Goal: Information Seeking & Learning: Check status

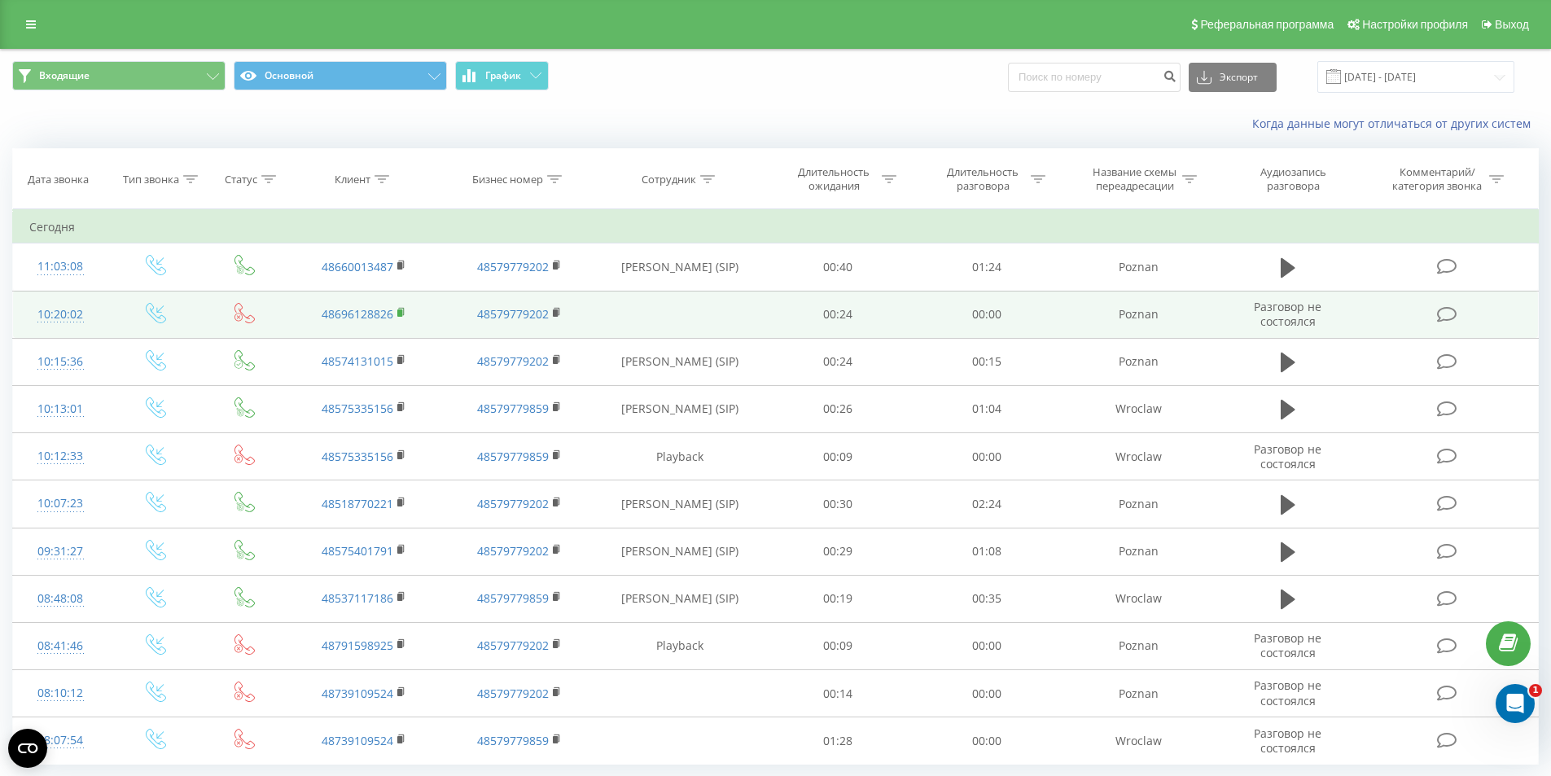
click at [404, 313] on icon at bounding box center [402, 311] width 6 height 7
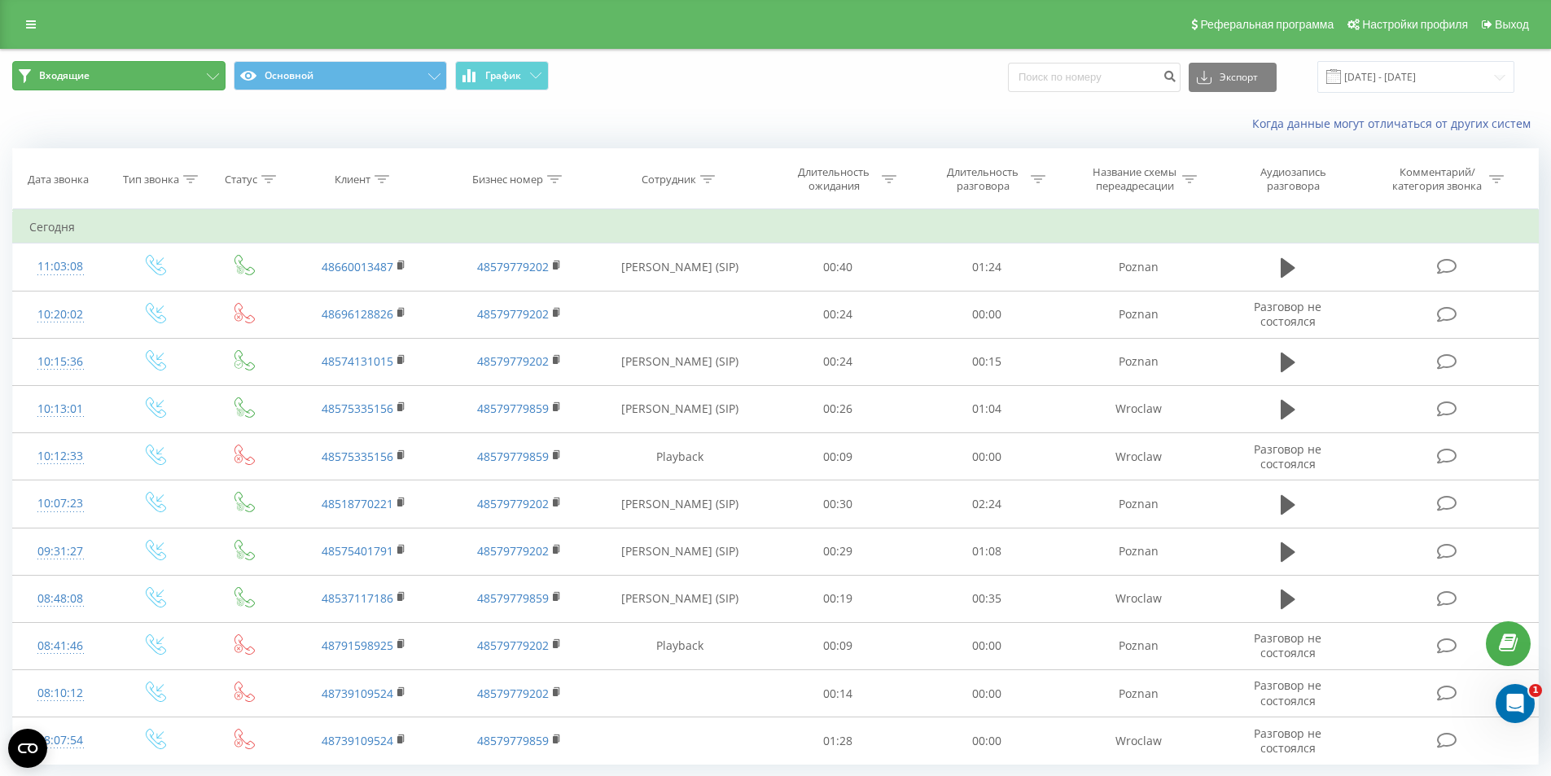
click at [201, 68] on button "Входящие" at bounding box center [118, 75] width 213 height 29
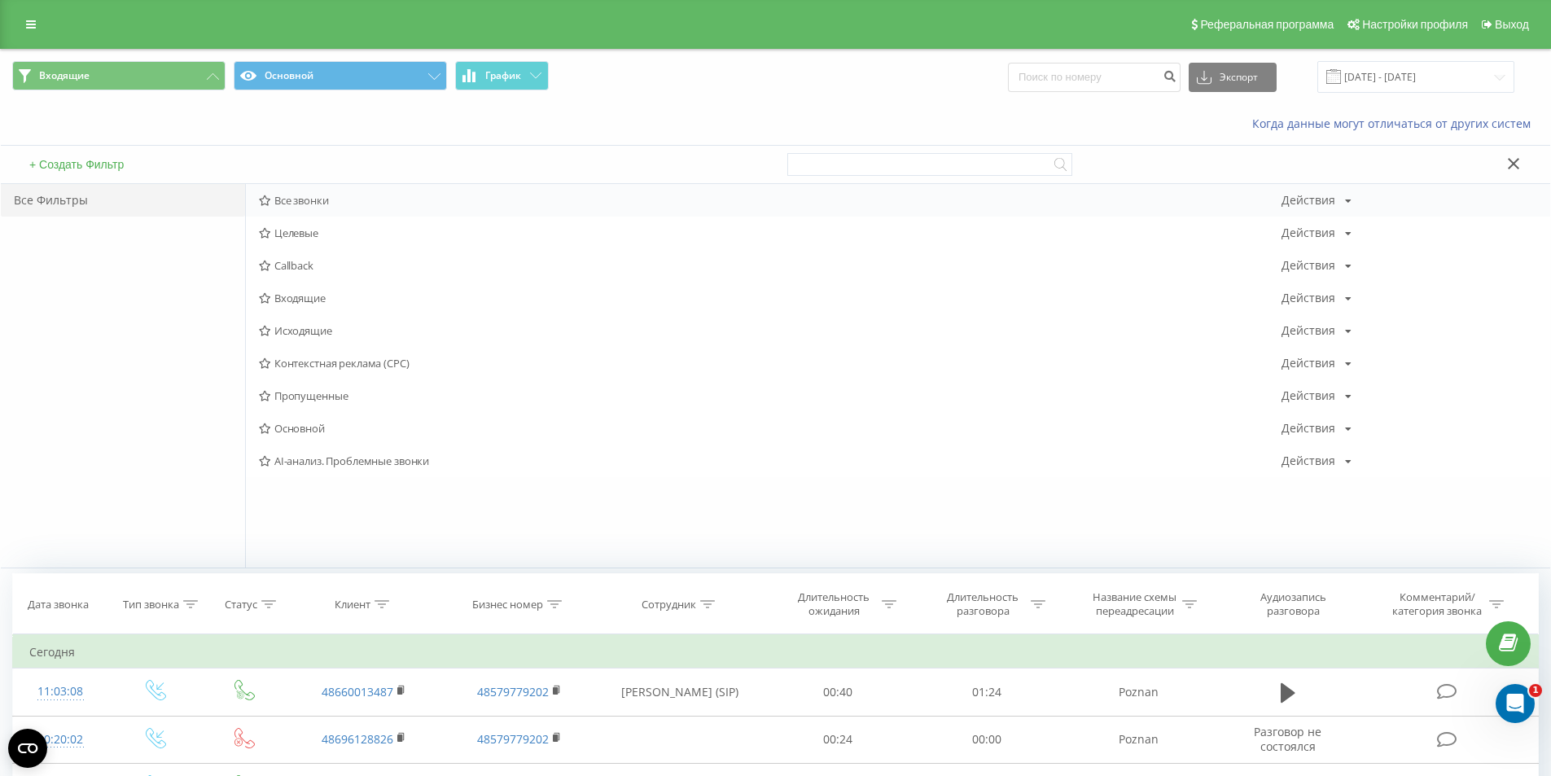
click at [289, 201] on span "Все звонки" at bounding box center [770, 200] width 1023 height 11
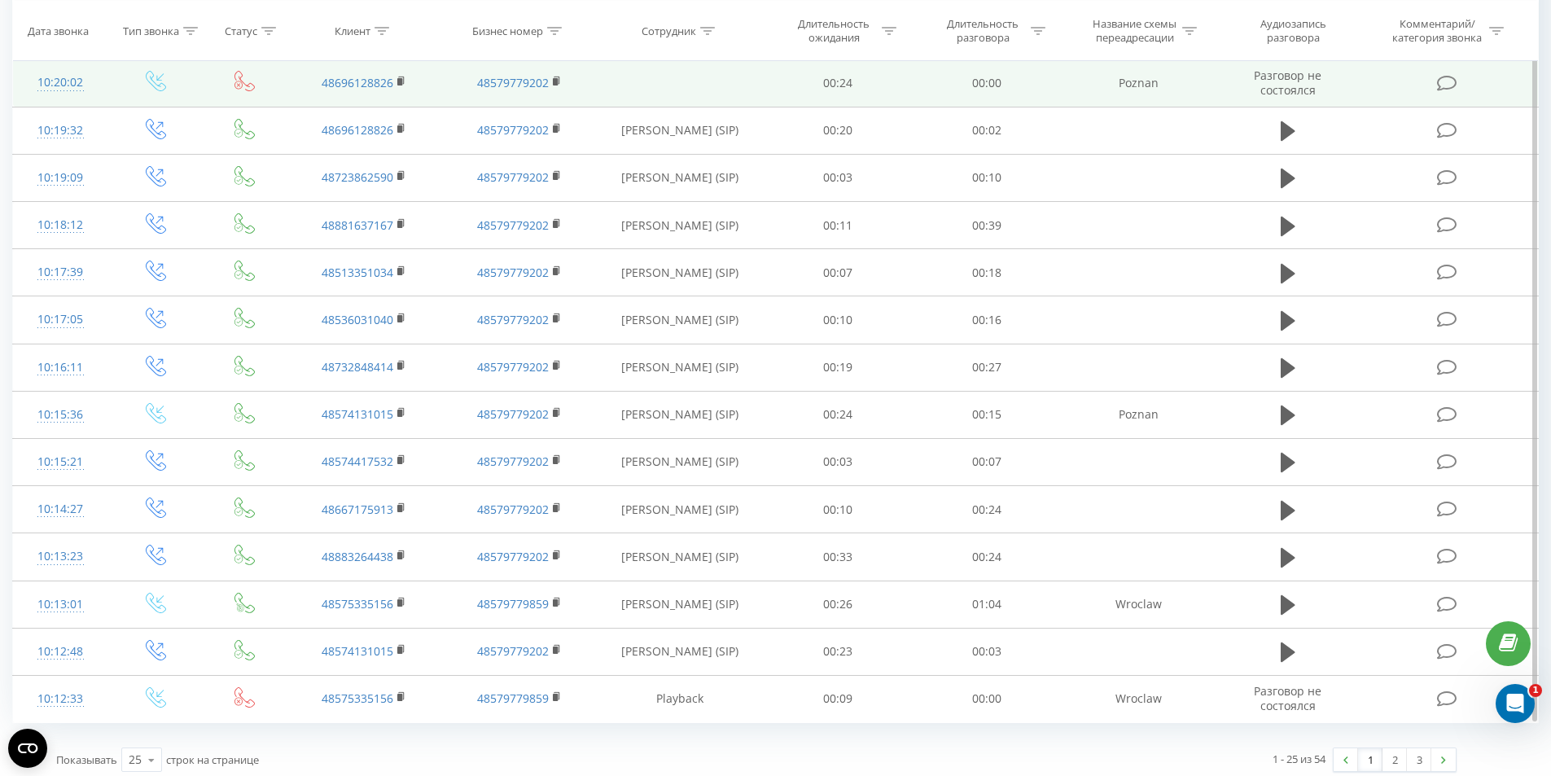
scroll to position [713, 0]
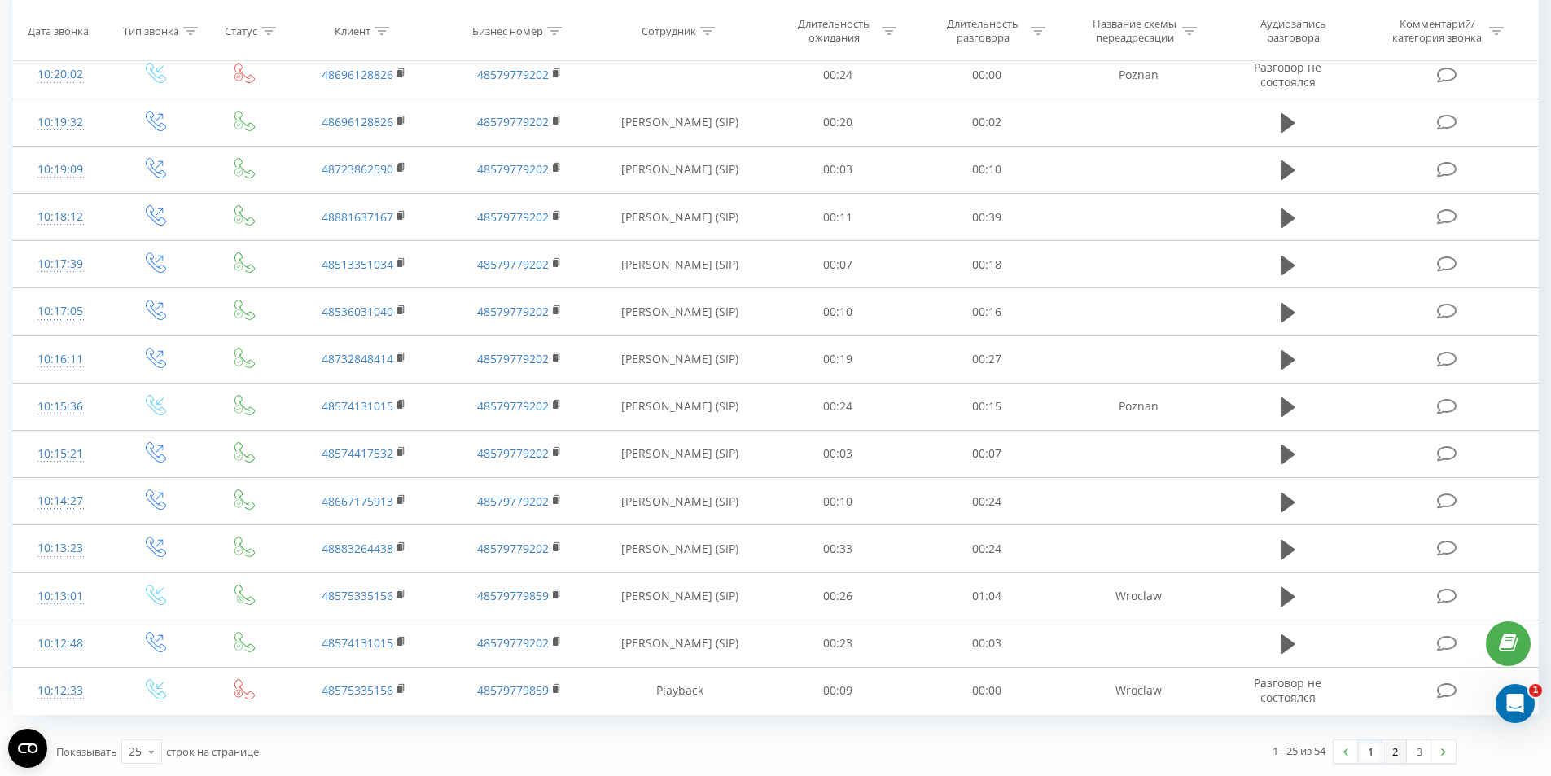
click at [1399, 752] on link "2" at bounding box center [1395, 751] width 24 height 23
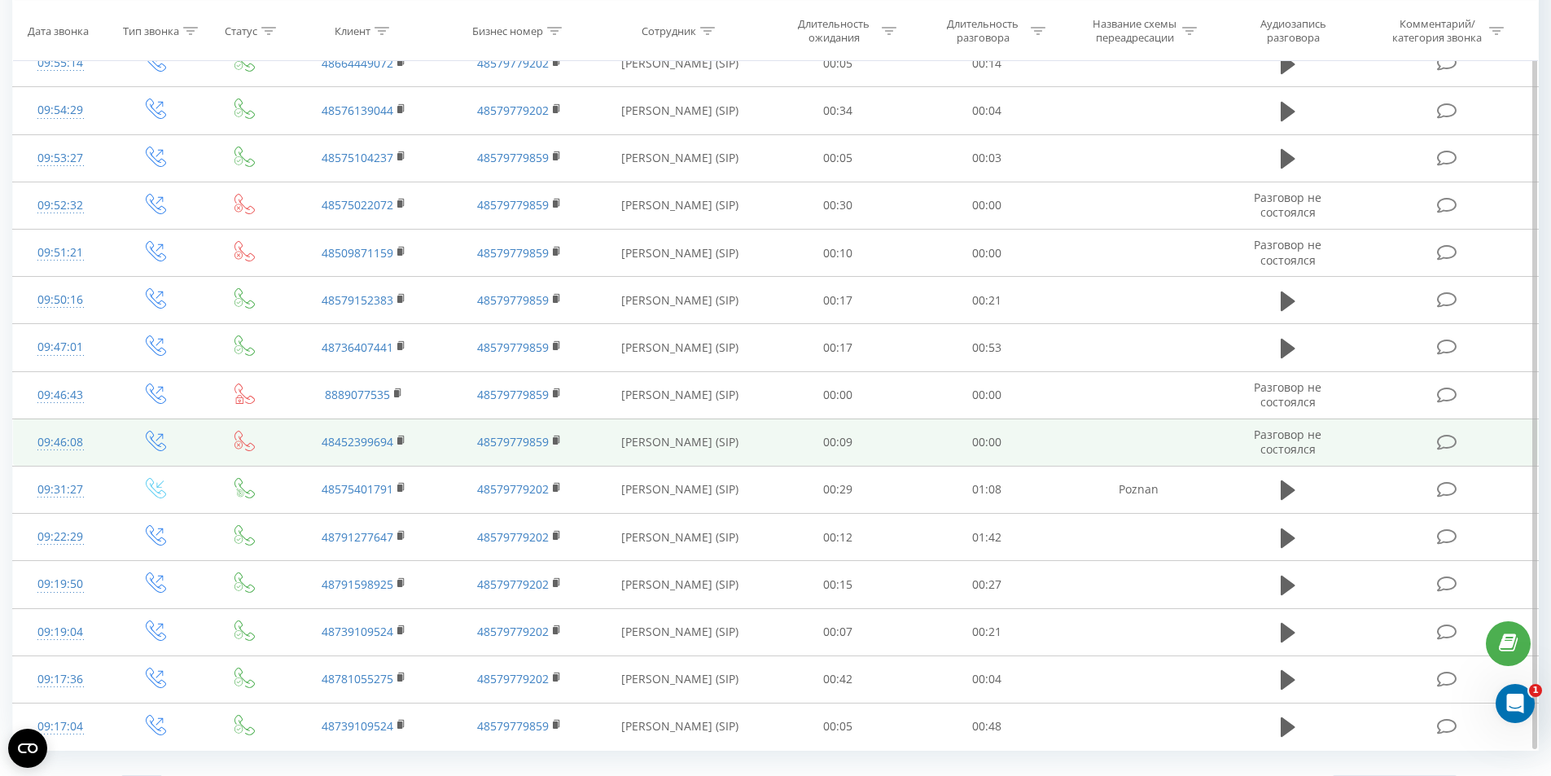
scroll to position [713, 0]
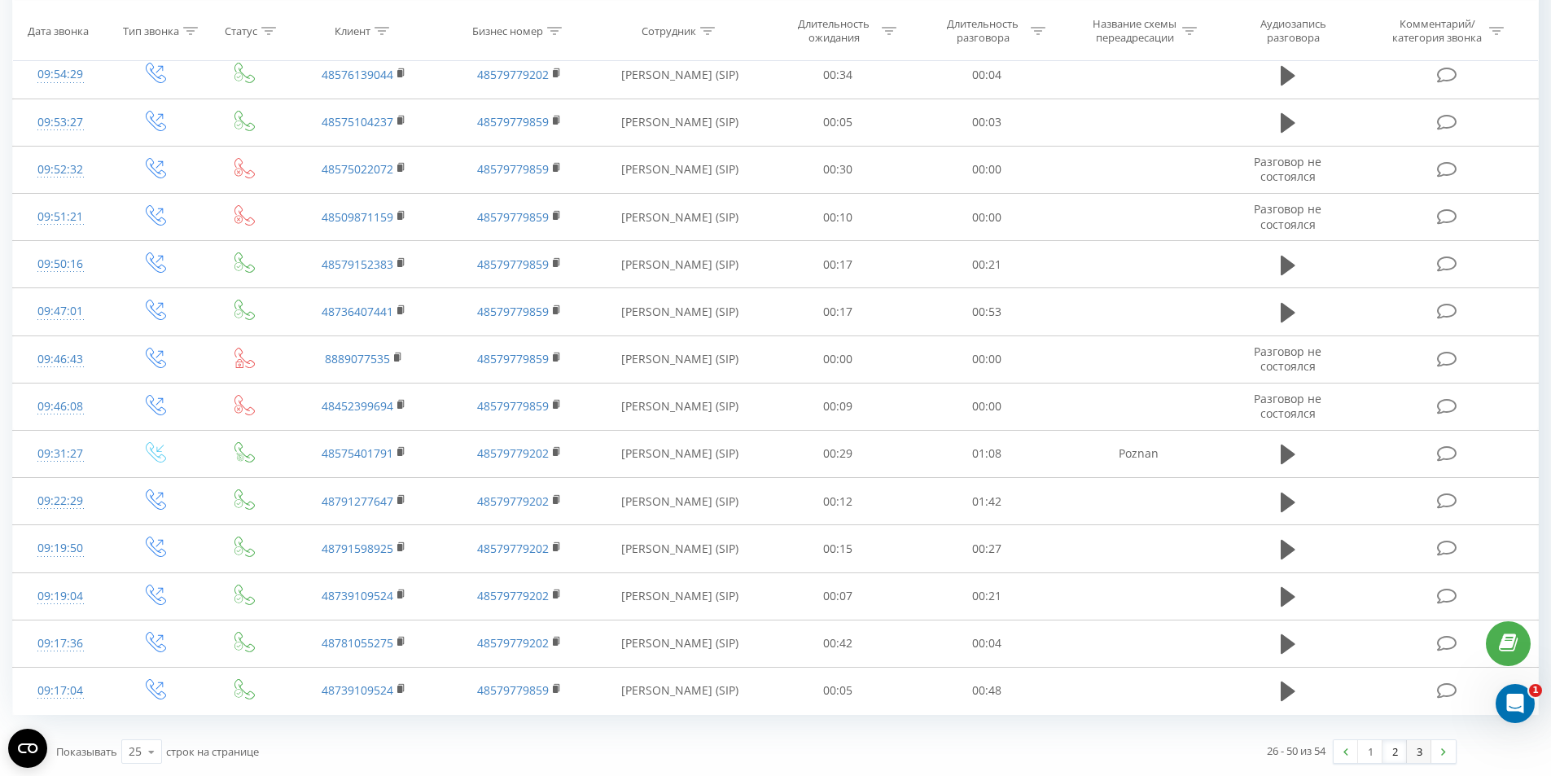
click at [1419, 751] on link "3" at bounding box center [1419, 751] width 24 height 23
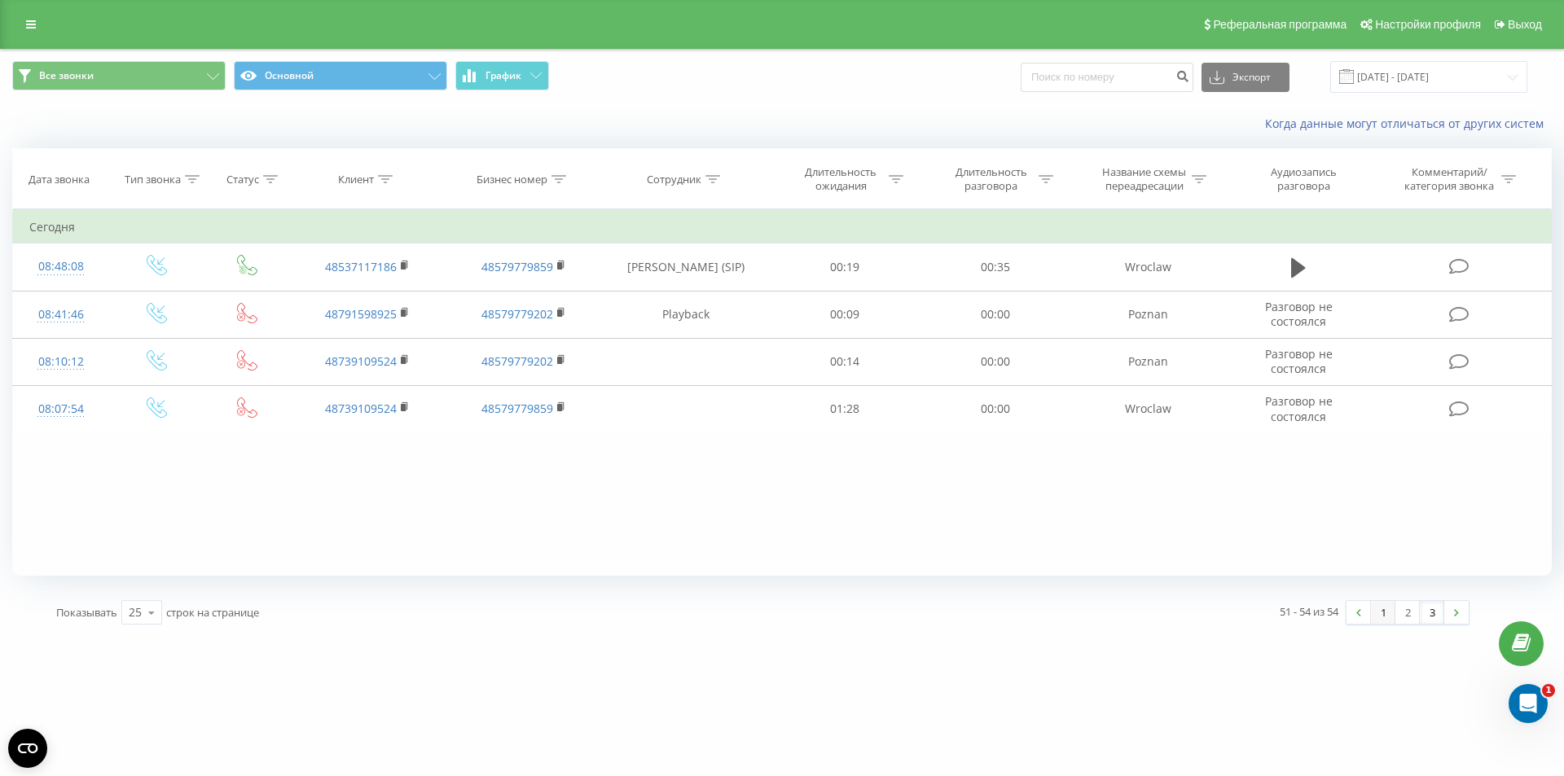
click at [1373, 612] on link "1" at bounding box center [1383, 612] width 24 height 23
